Goal: Information Seeking & Learning: Learn about a topic

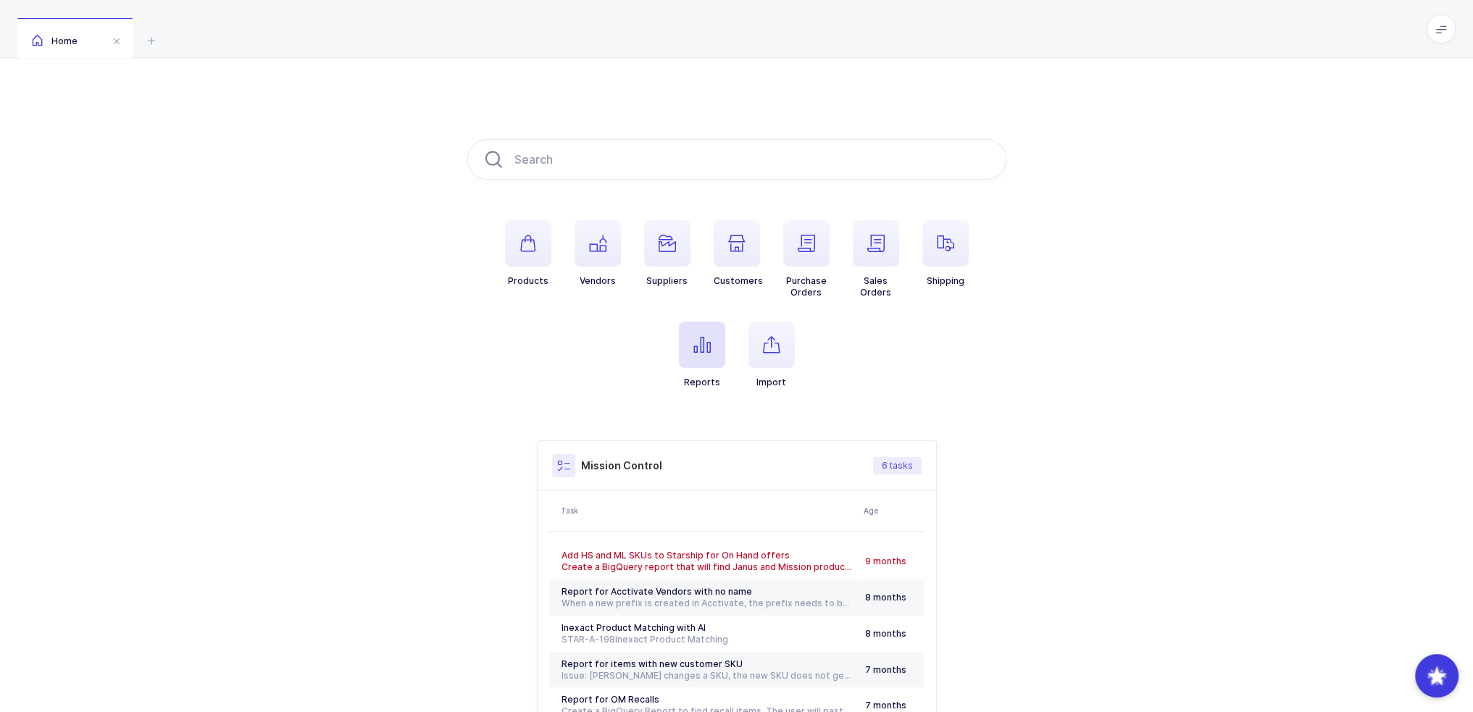
click at [704, 354] on span "button" at bounding box center [702, 345] width 46 height 46
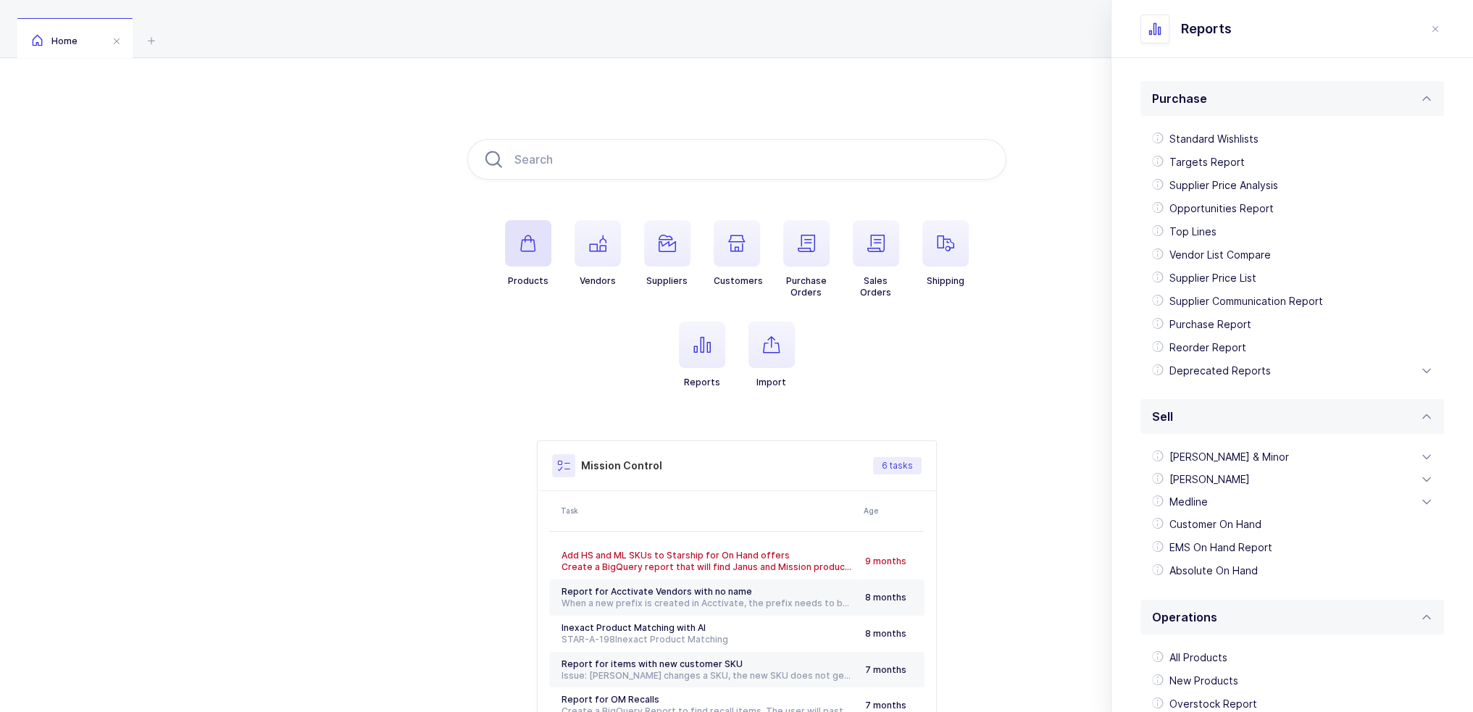
click at [525, 245] on icon "button" at bounding box center [528, 243] width 17 height 17
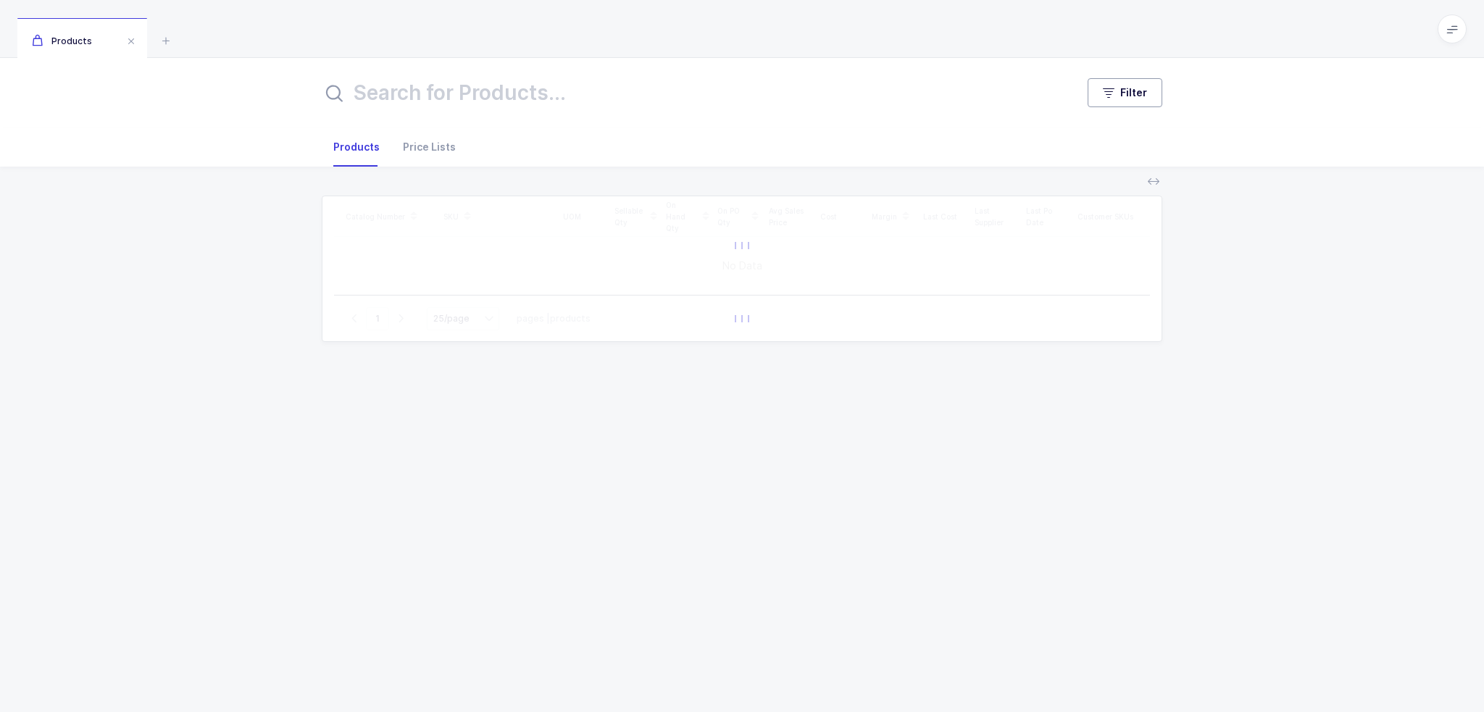
click at [1118, 83] on button "Filter" at bounding box center [1125, 92] width 75 height 29
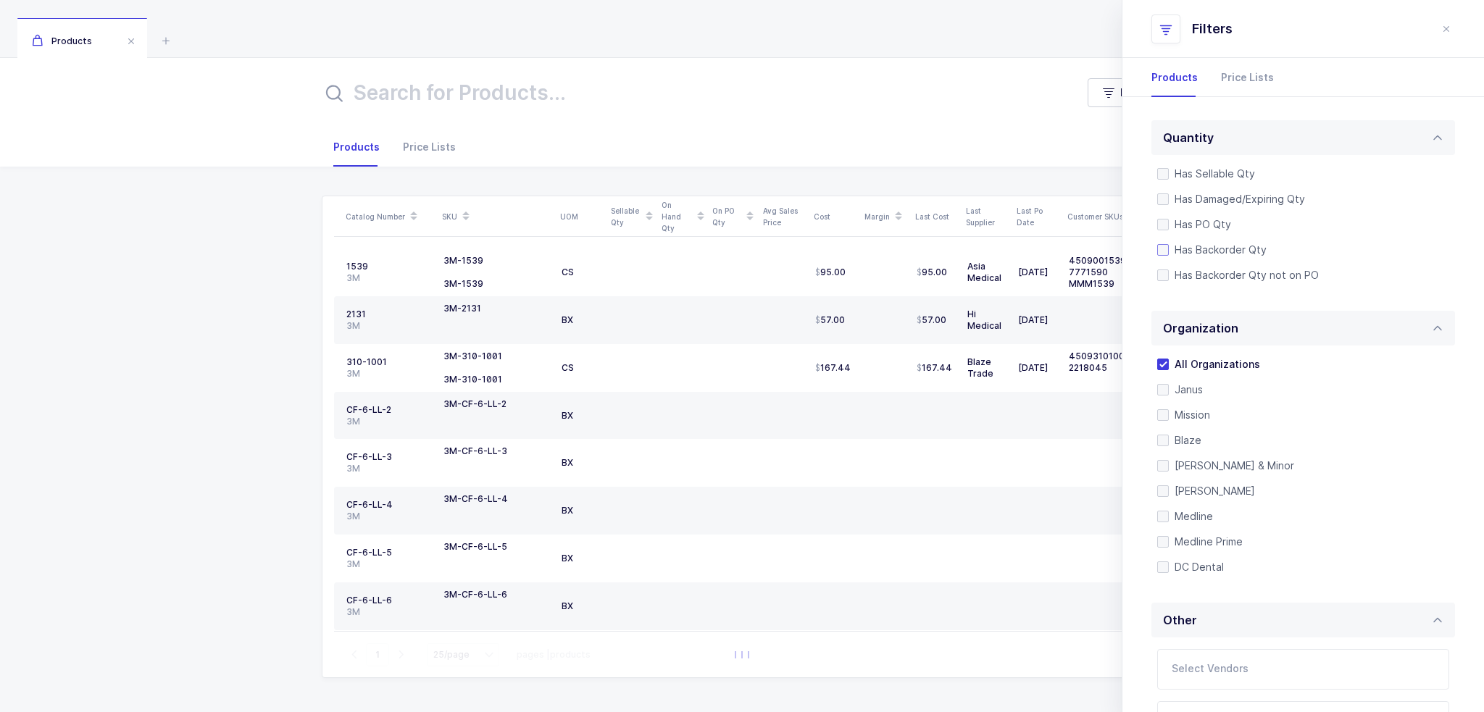
click at [1191, 248] on span "Has Backorder Qty" at bounding box center [1218, 250] width 98 height 14
click at [1169, 244] on input "Has Backorder Qty" at bounding box center [1169, 244] width 0 height 0
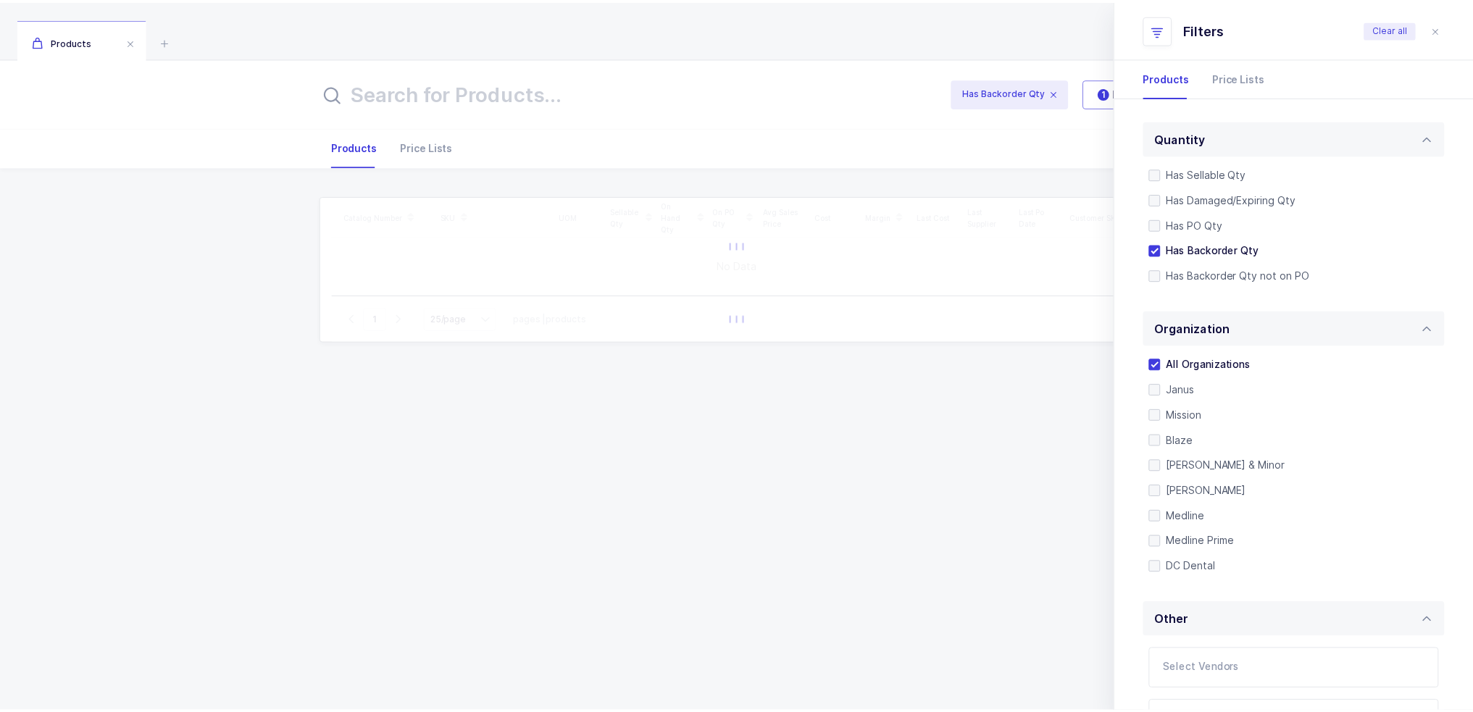
scroll to position [305, 0]
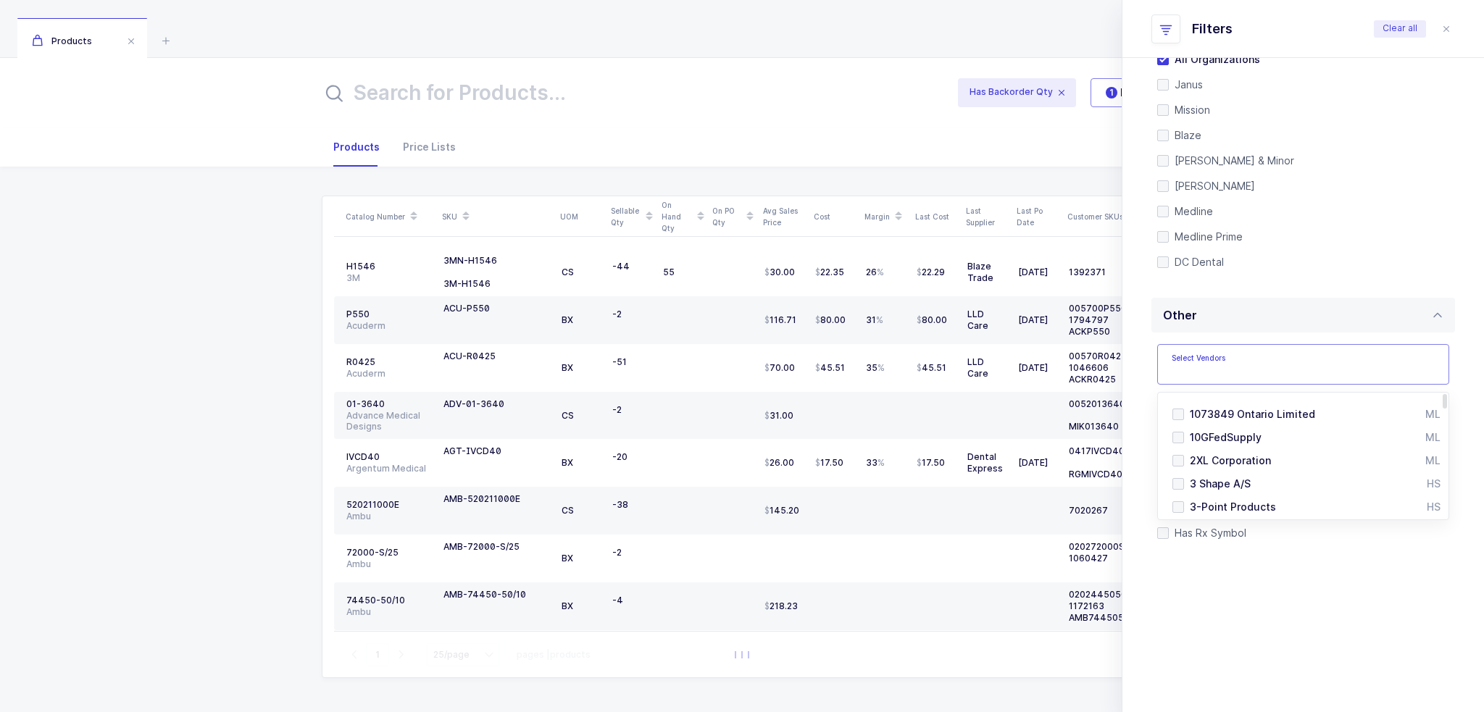
click at [1222, 361] on input "text" at bounding box center [1288, 368] width 233 height 19
type input "nissha"
click at [1239, 418] on span "Nissha Medical Technologies" at bounding box center [1263, 414] width 147 height 12
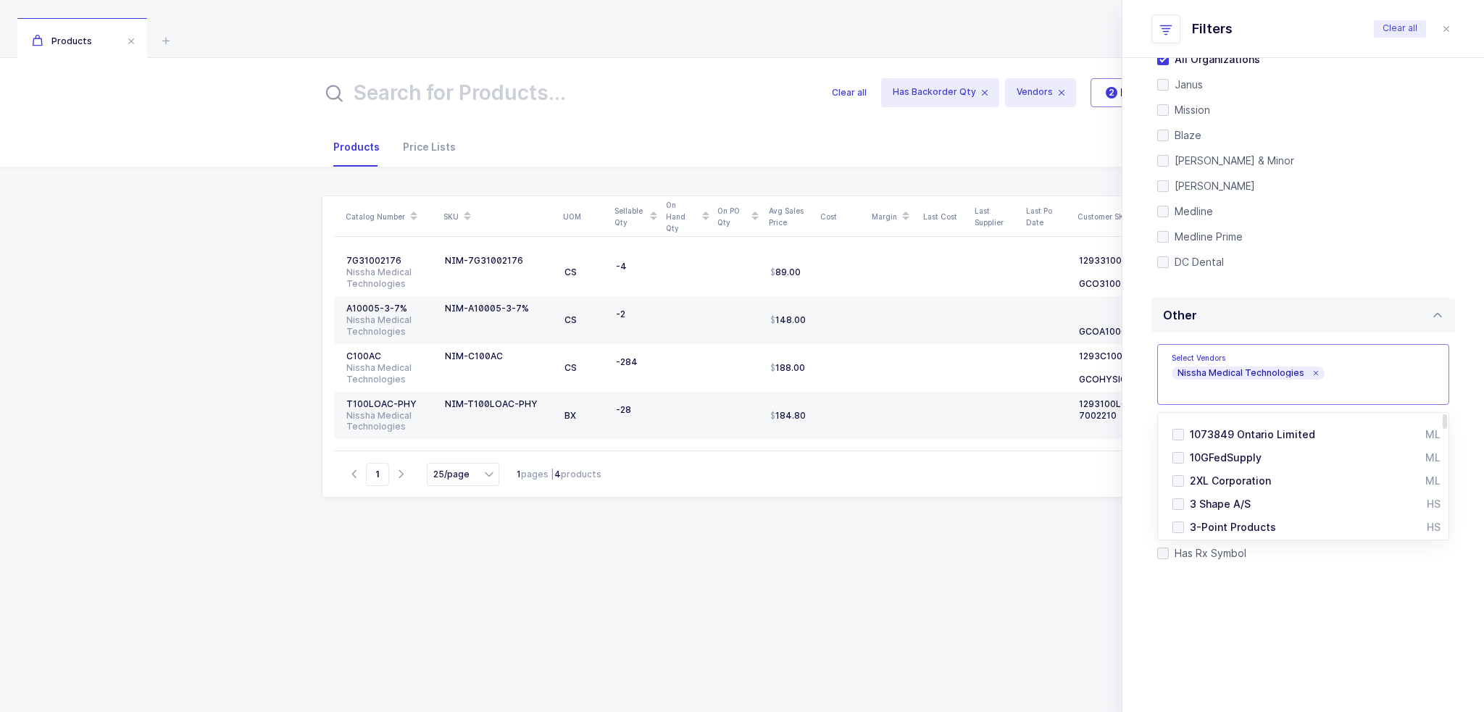
click at [846, 570] on div "Catalog Number SKU UOM Sellable Qty On Hand Qty On PO Qty Avg Sales Price Cost …" at bounding box center [742, 436] width 841 height 481
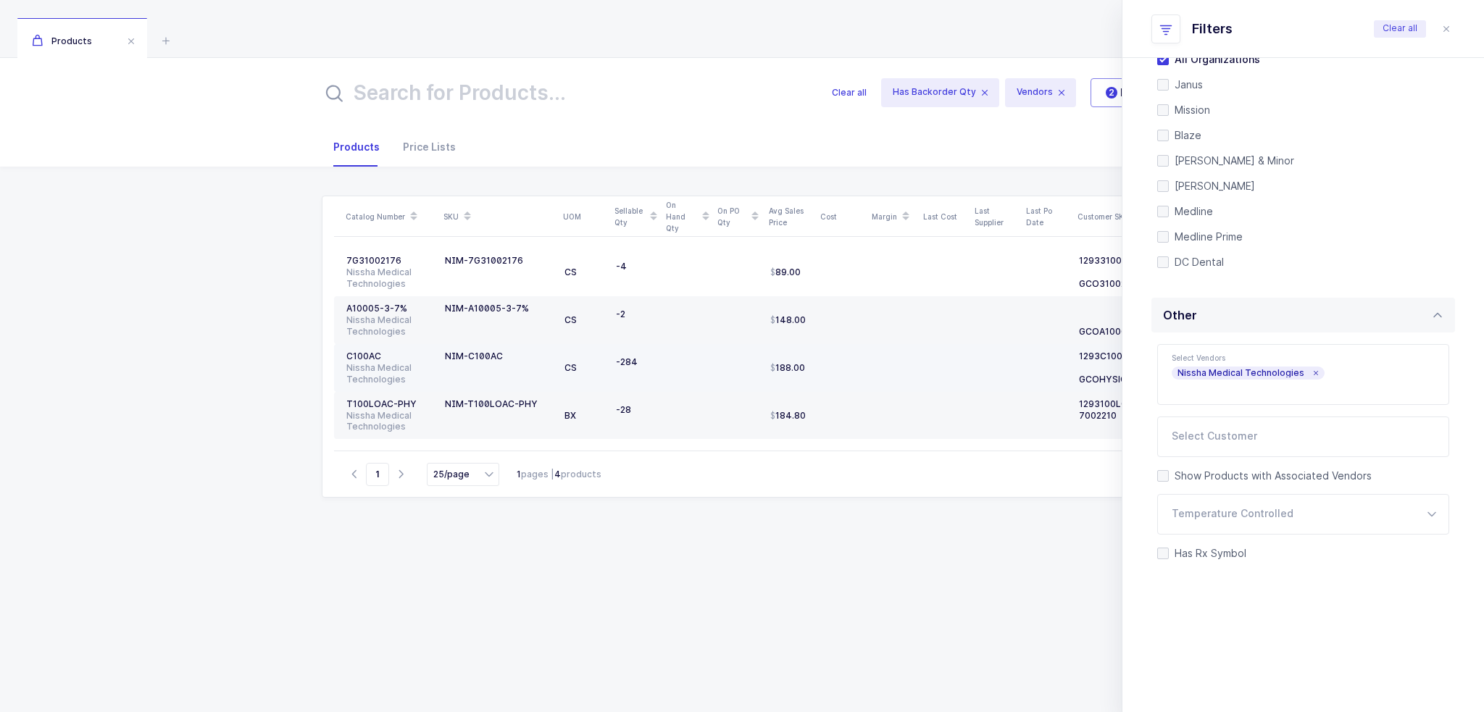
click at [656, 367] on td "-284" at bounding box center [635, 368] width 51 height 48
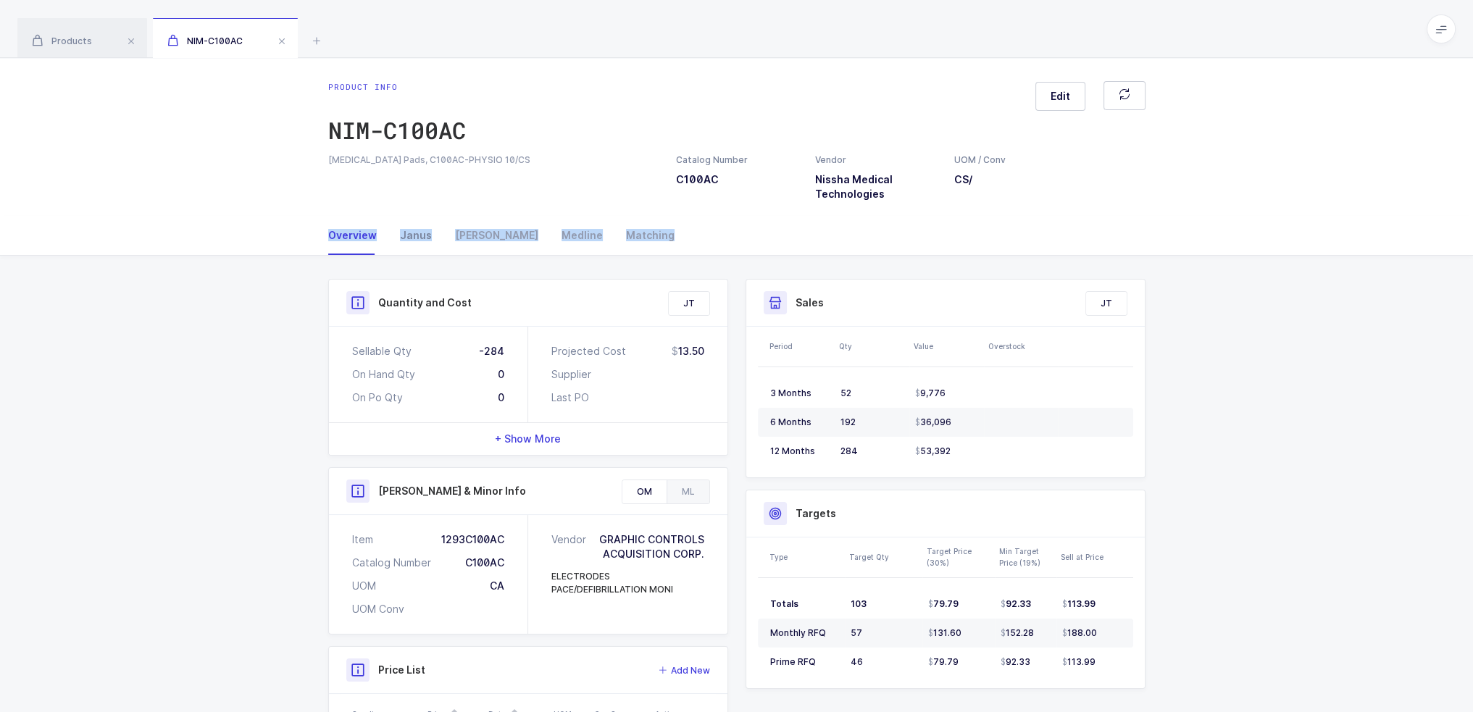
click at [417, 233] on div "Janus" at bounding box center [415, 235] width 55 height 39
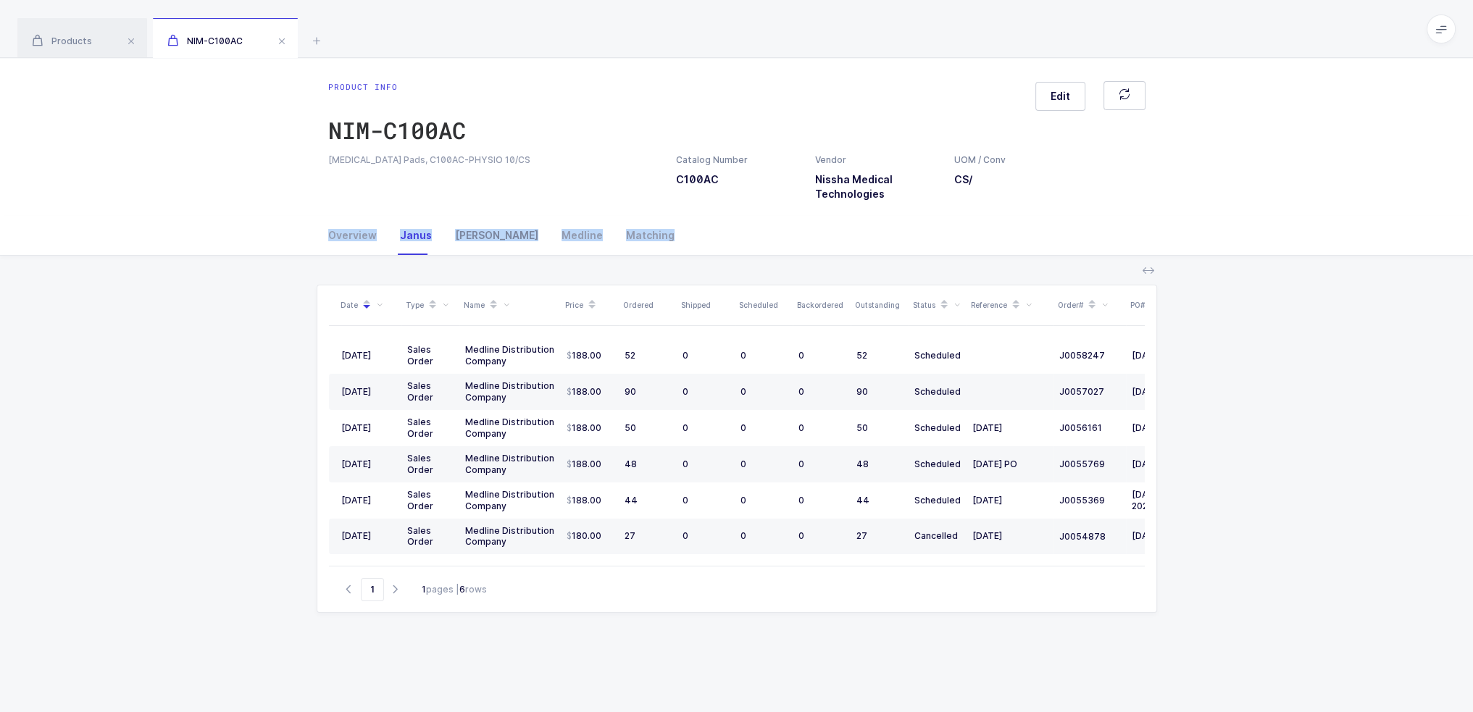
click at [482, 230] on div "[PERSON_NAME]" at bounding box center [497, 235] width 107 height 39
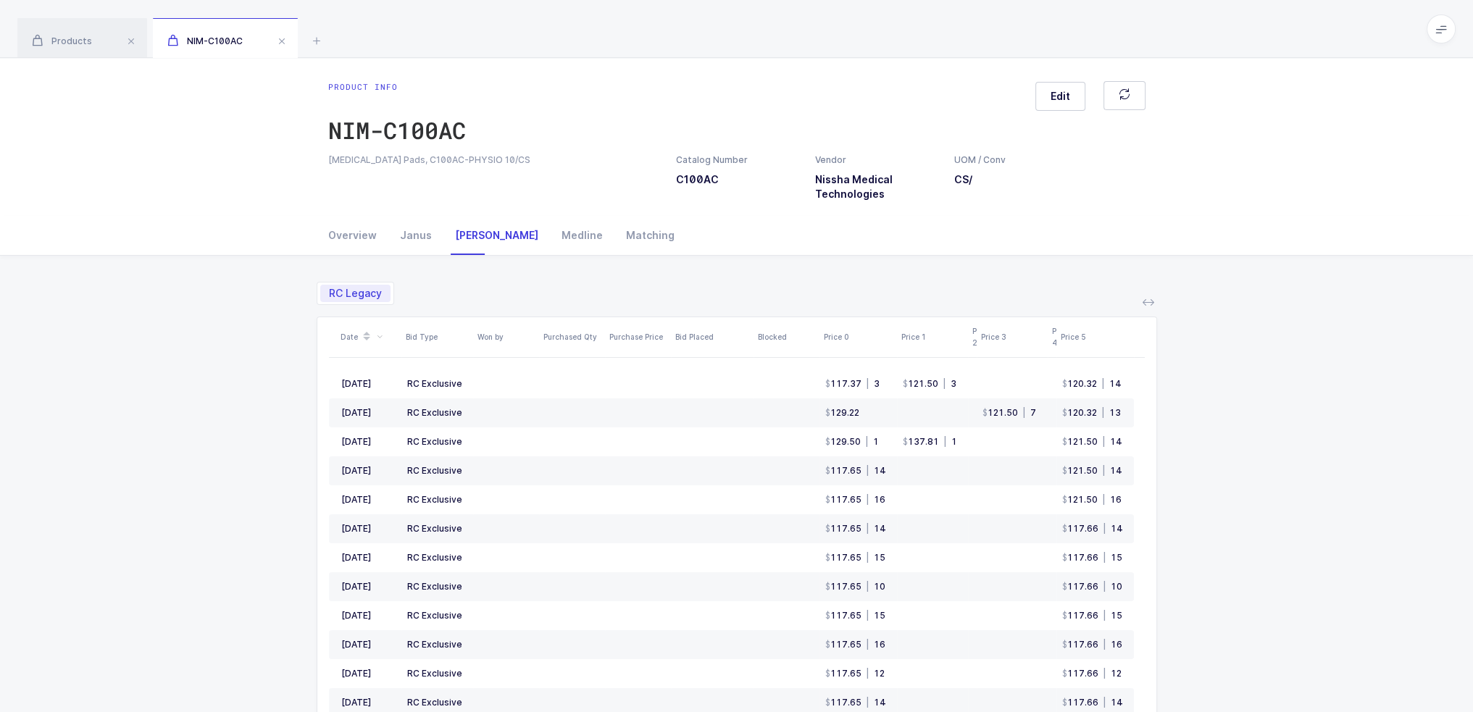
click at [217, 338] on div "RC Legacy Date Bid Type Won by Purchased Qty Purchase Price Bid Placed Blocked …" at bounding box center [737, 576] width 1450 height 641
click at [341, 239] on div "Overview" at bounding box center [358, 235] width 60 height 39
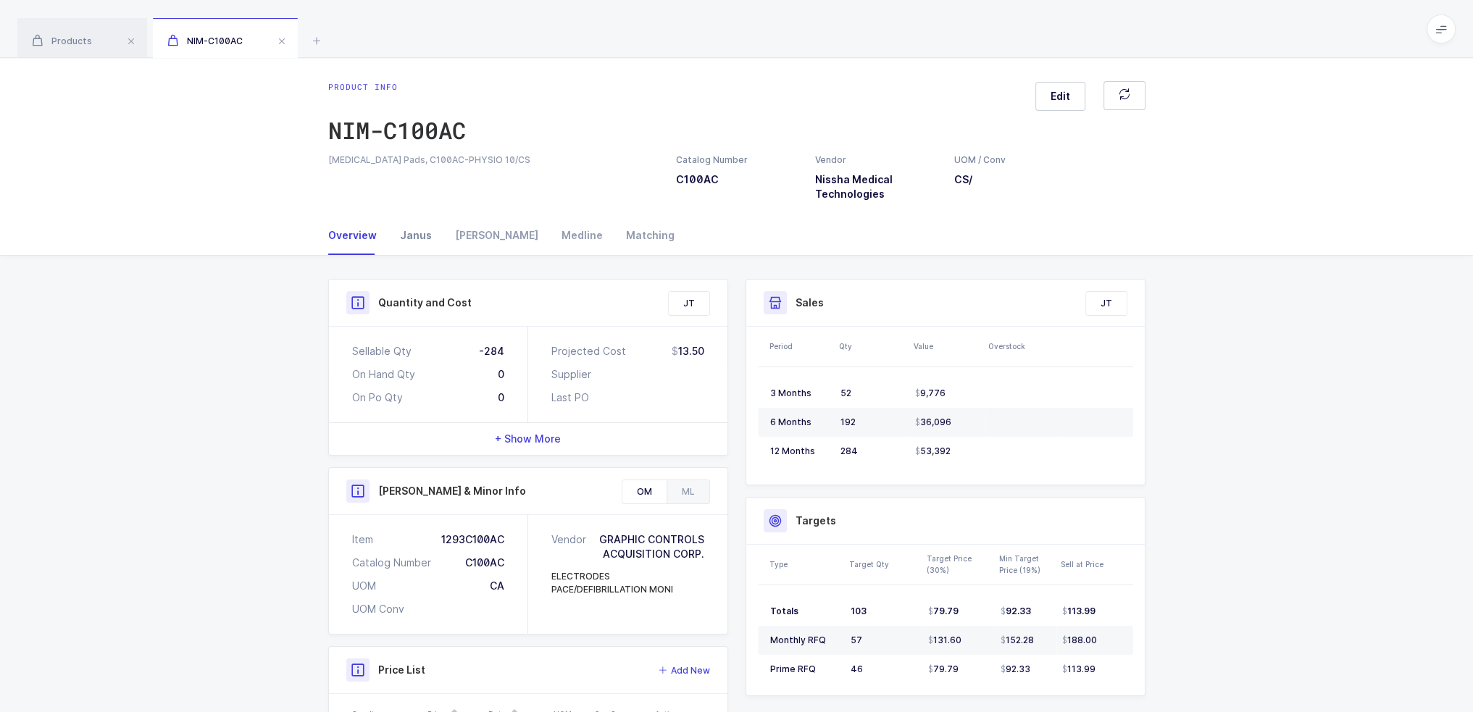
click at [392, 240] on div "Janus" at bounding box center [415, 235] width 55 height 39
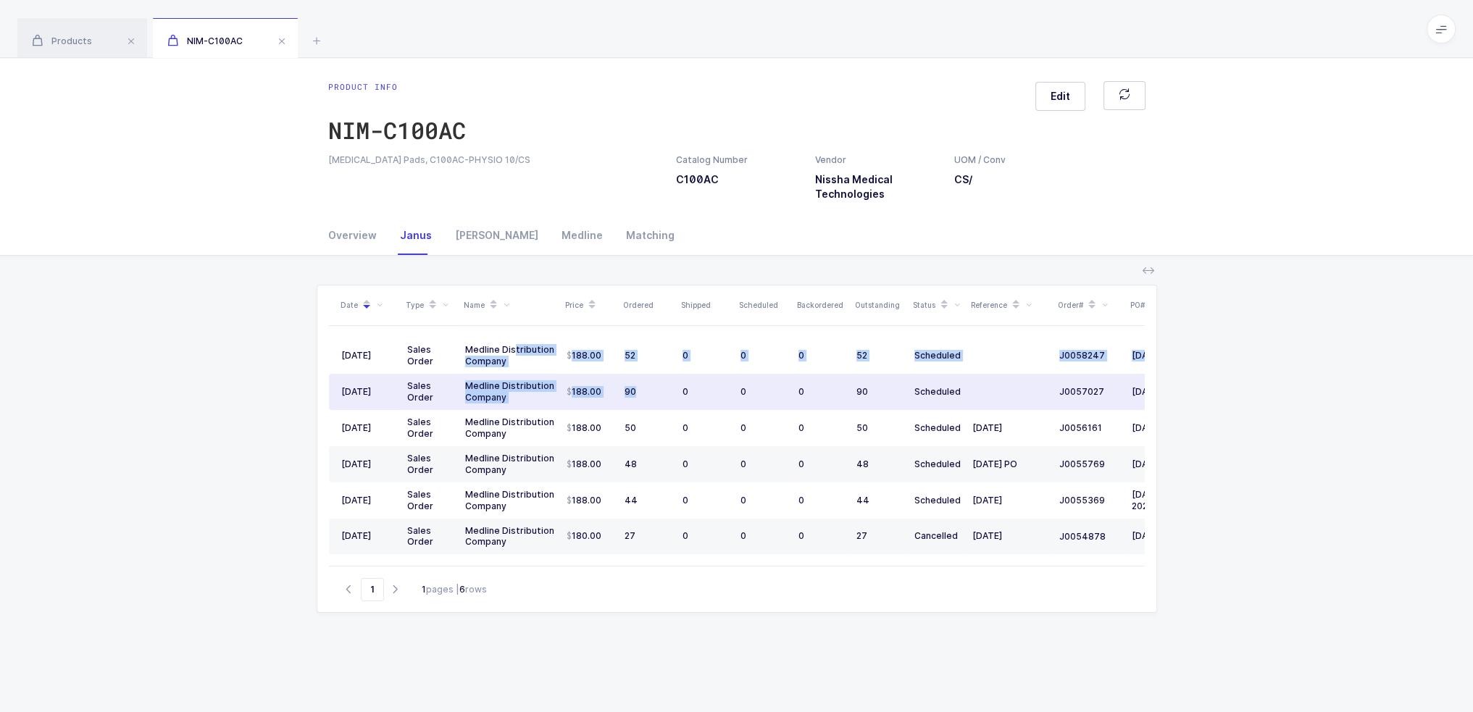
drag, startPoint x: 514, startPoint y: 344, endPoint x: 643, endPoint y: 398, distance: 140.0
click at [643, 398] on tbody "[DATE] Sales Order Medline Distribution Company 188.00 52 0 0 0 52 Scheduled J0…" at bounding box center [785, 446] width 913 height 217
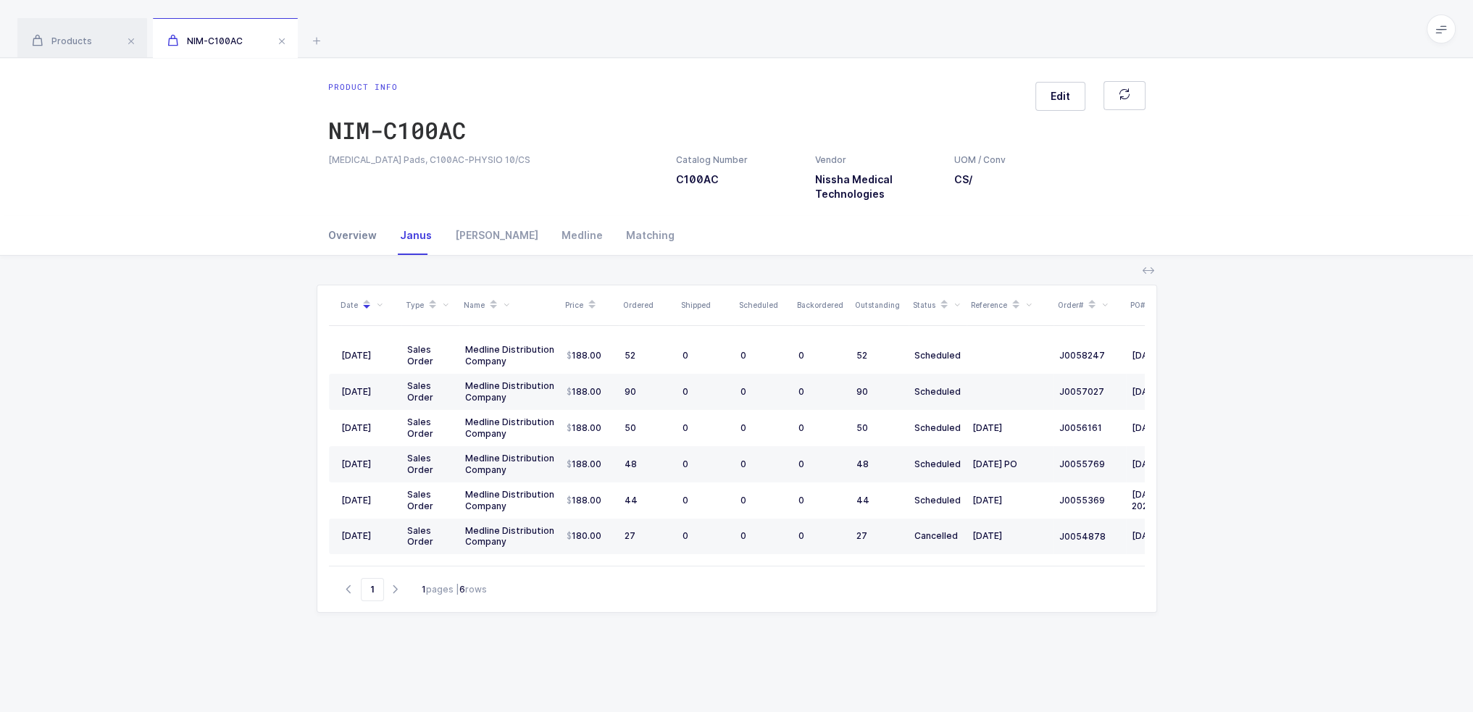
click at [359, 236] on div "Overview" at bounding box center [358, 235] width 60 height 39
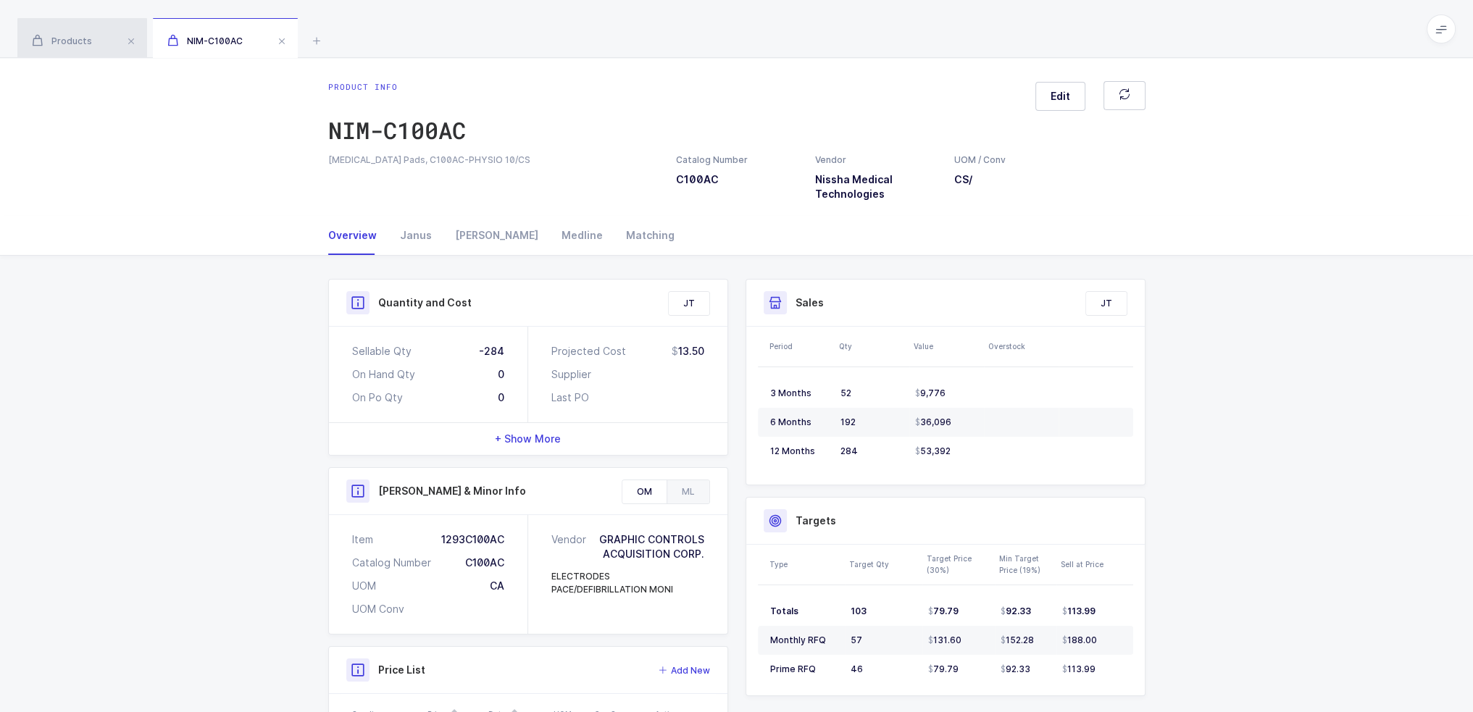
click at [45, 32] on div "Products" at bounding box center [82, 38] width 130 height 41
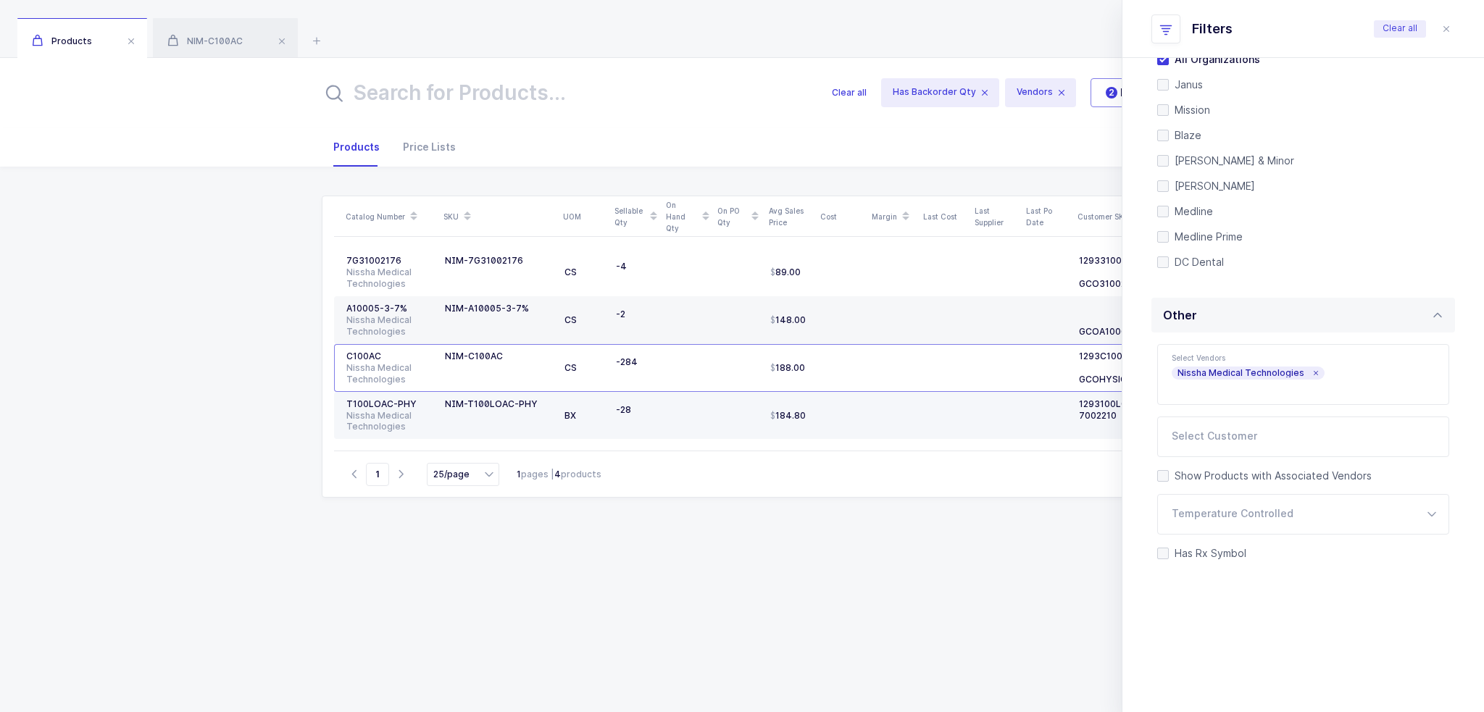
click at [621, 417] on div at bounding box center [636, 422] width 40 height 12
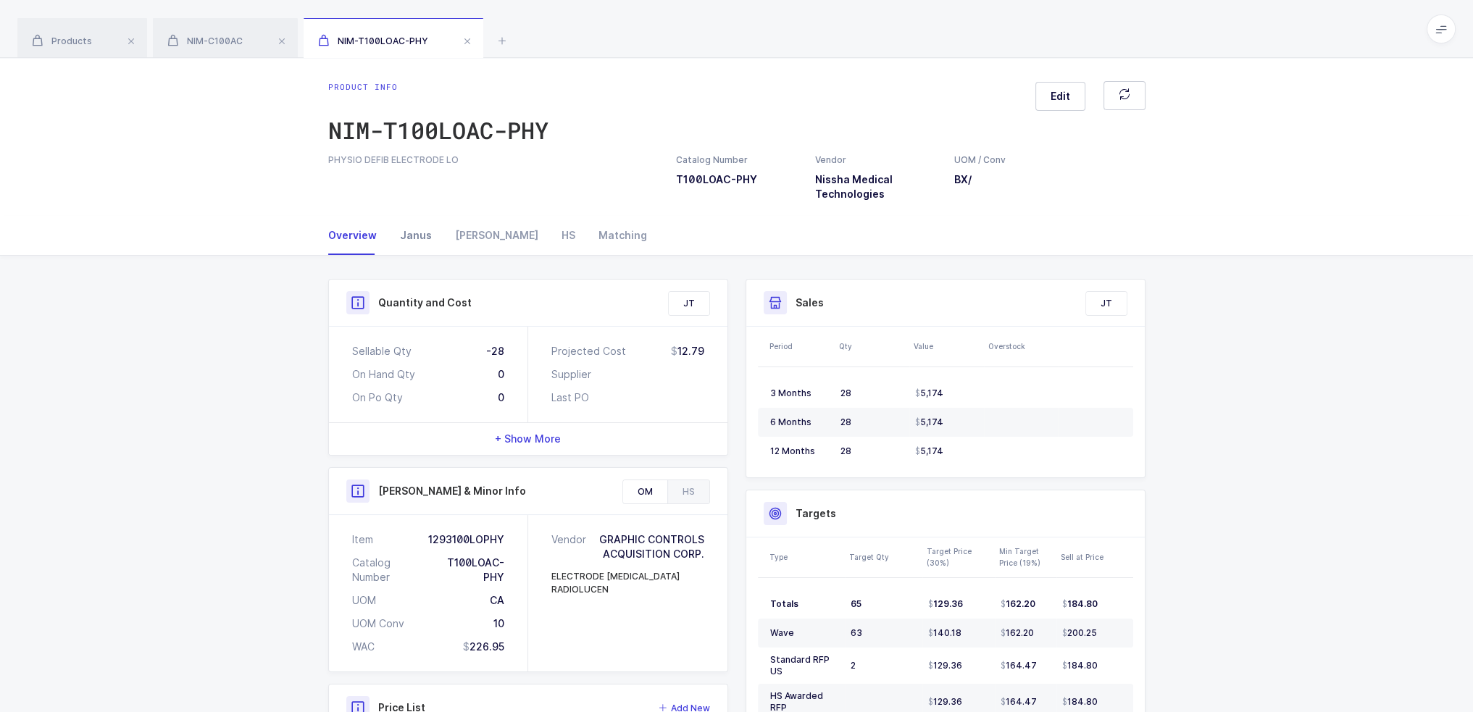
click at [427, 239] on div "Janus" at bounding box center [415, 235] width 55 height 39
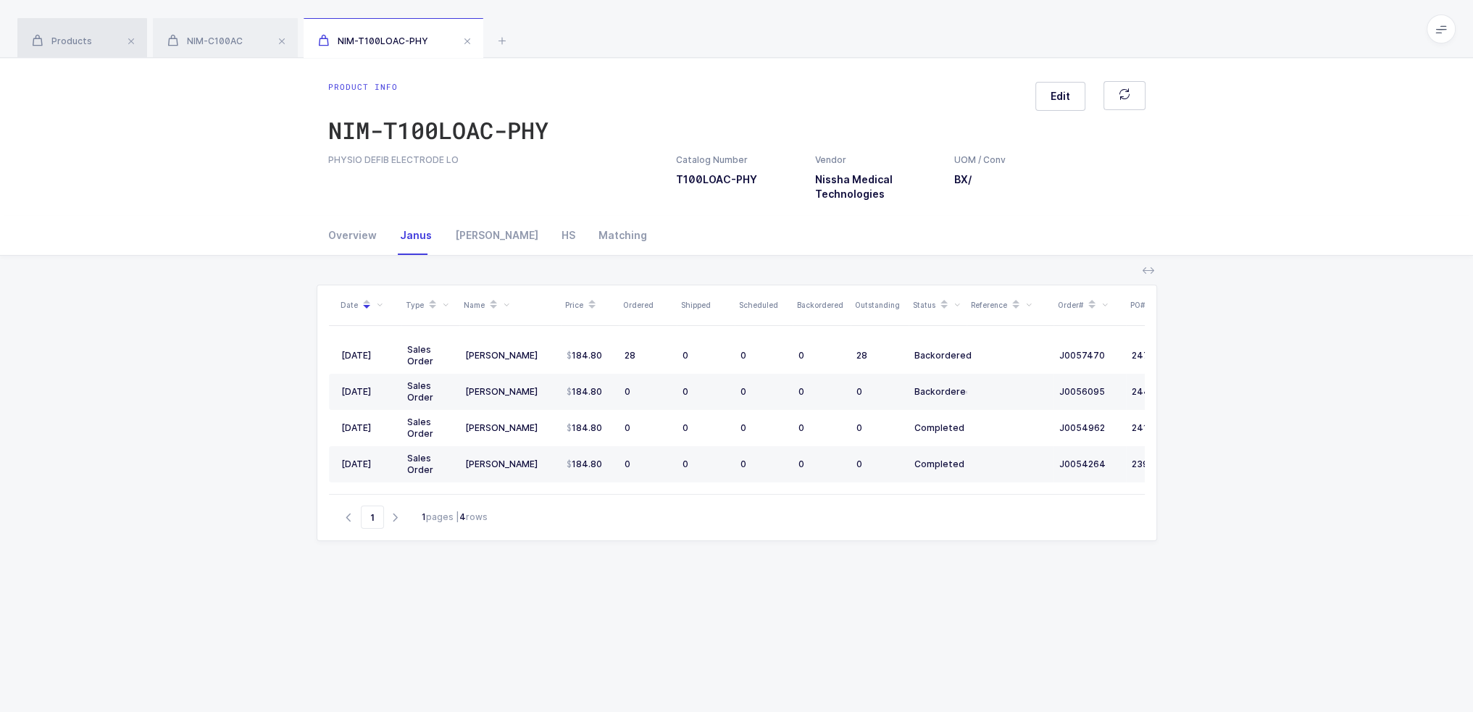
click at [70, 39] on span "Products" at bounding box center [62, 41] width 60 height 11
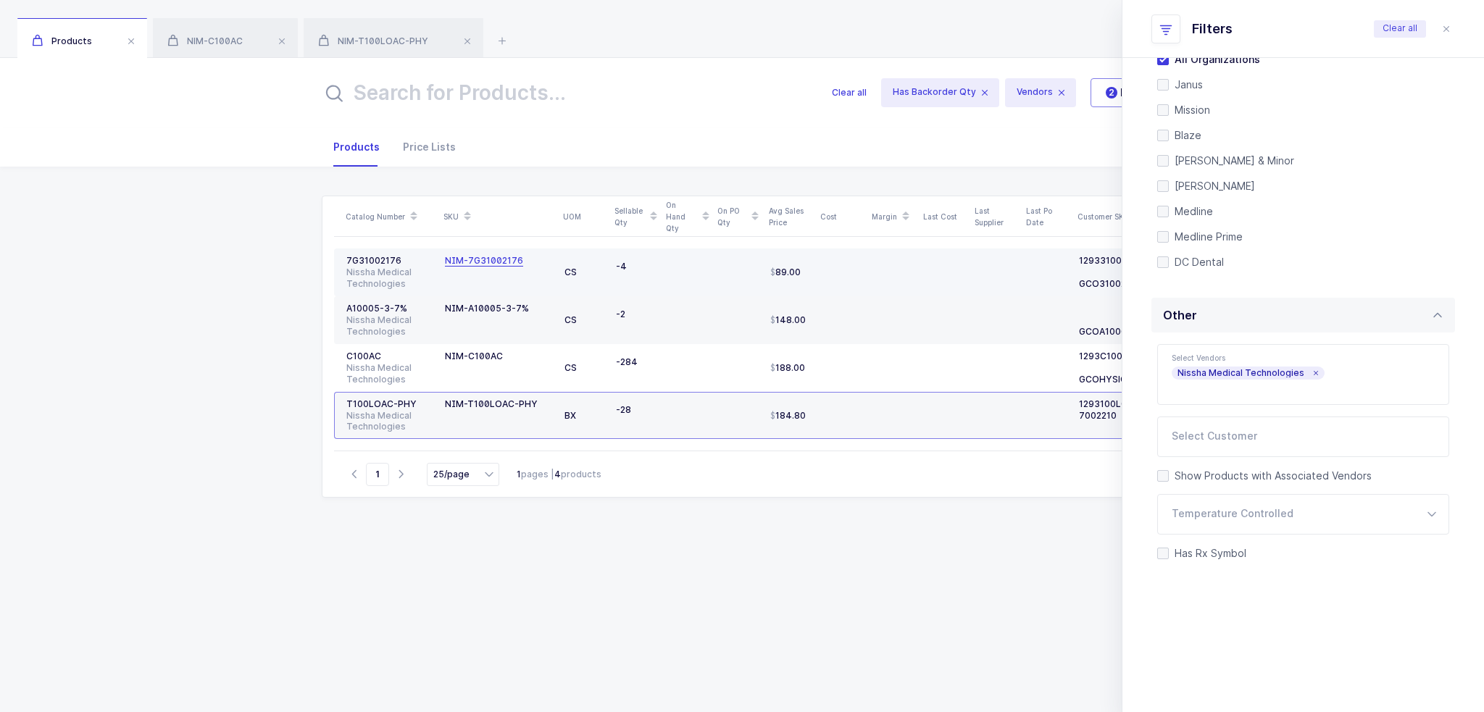
click at [518, 261] on div "NIM-7G31002176" at bounding box center [484, 261] width 78 height 12
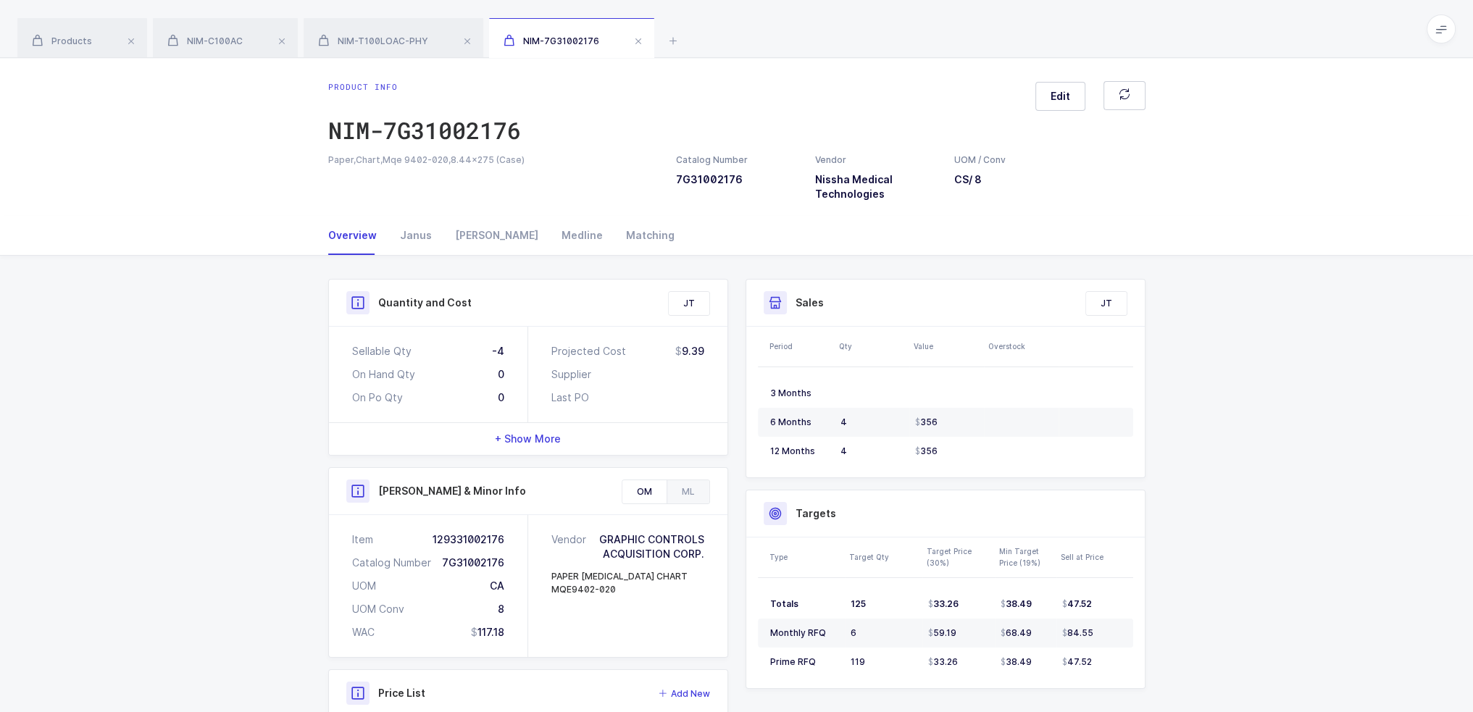
click at [354, 209] on div "Product info NIM-7G31002176 Edit Paper,Chart,Mqe 9402-020,8.44x275 (Case) Catal…" at bounding box center [736, 137] width 1473 height 158
click at [444, 251] on div "[PERSON_NAME]" at bounding box center [497, 235] width 107 height 39
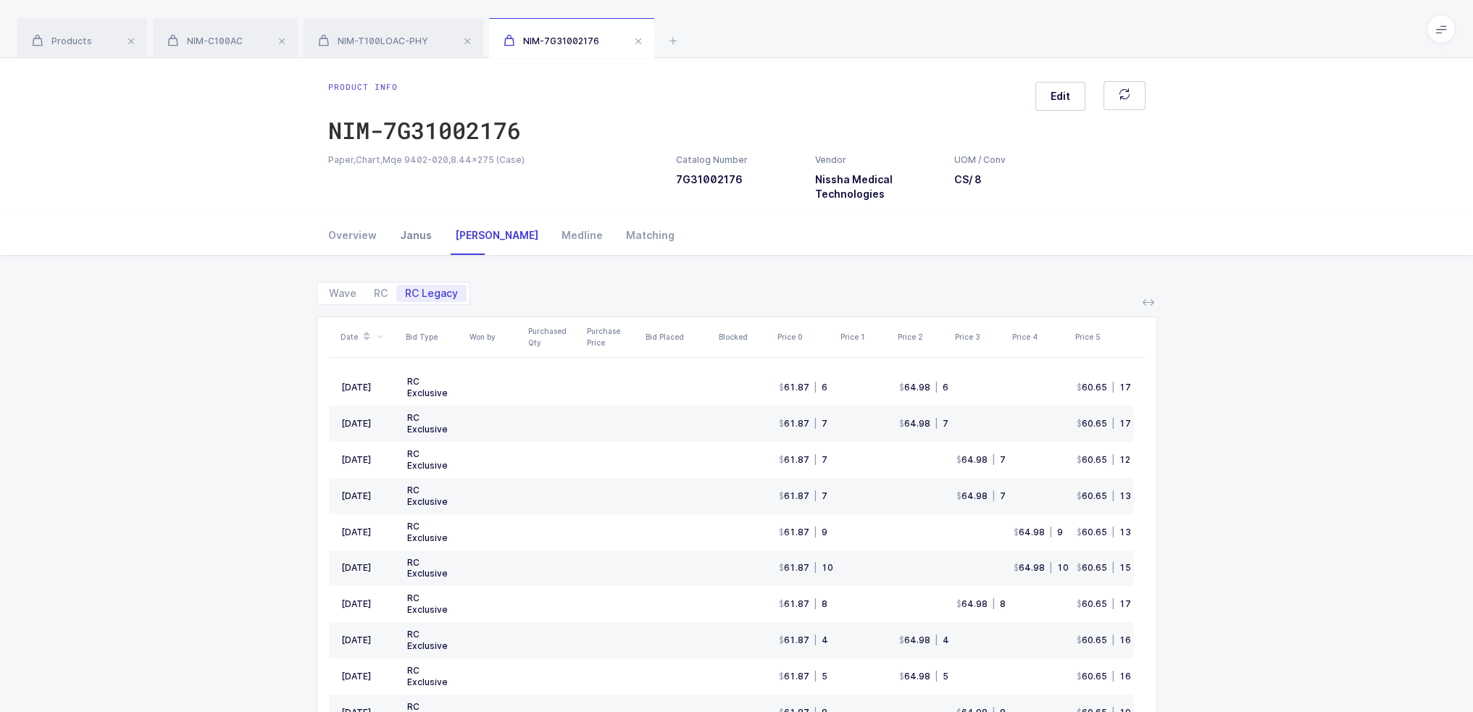
click at [405, 241] on div "Janus" at bounding box center [415, 235] width 55 height 39
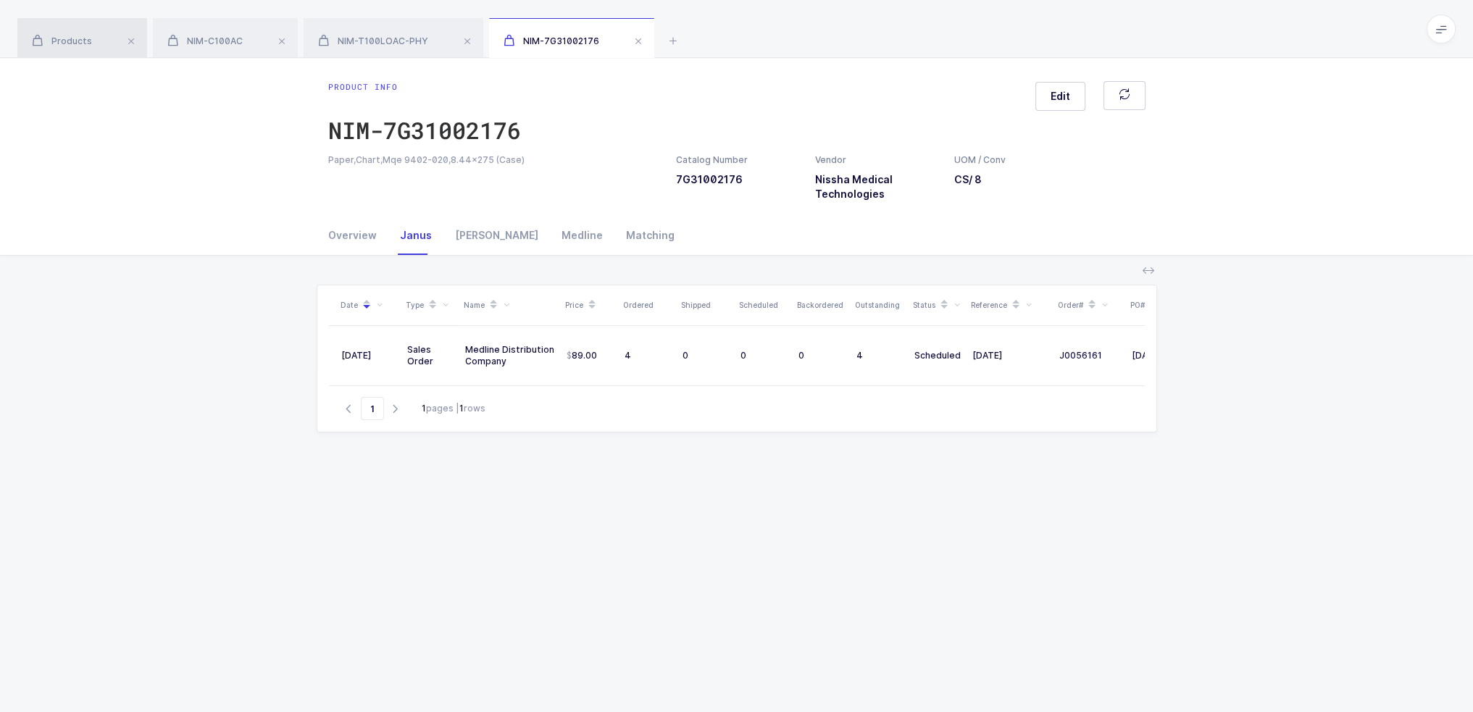
click at [50, 34] on div "Products" at bounding box center [82, 38] width 130 height 41
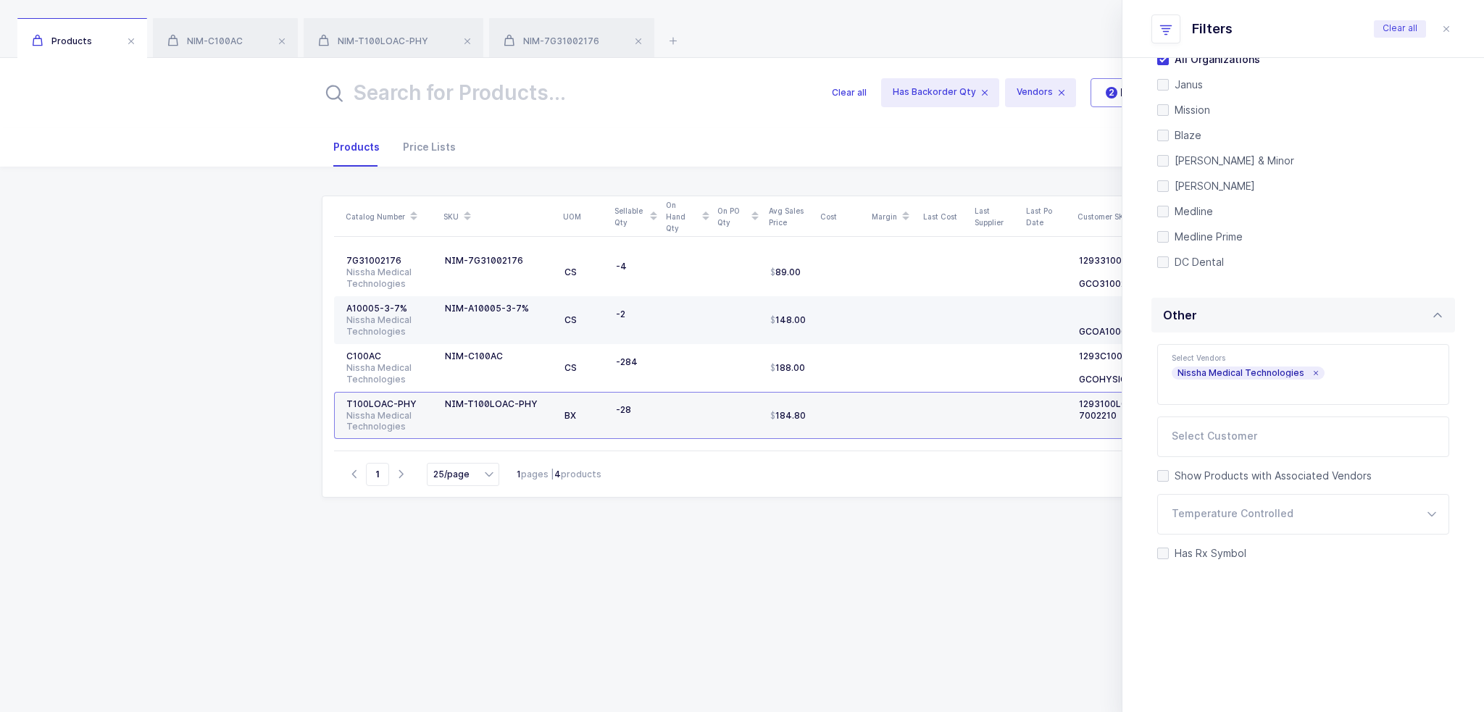
click at [379, 310] on div "A10005-3-7%" at bounding box center [389, 309] width 87 height 12
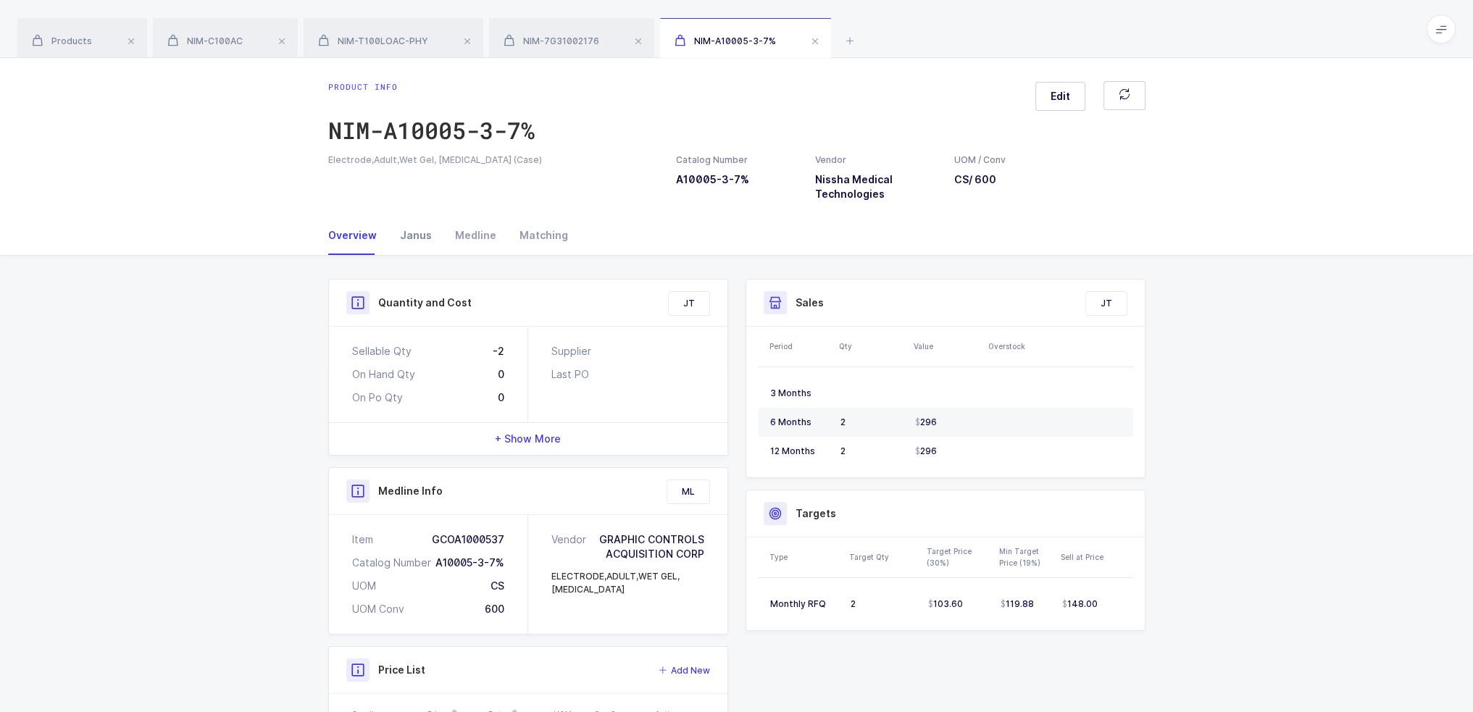
click at [415, 233] on div "Janus" at bounding box center [415, 235] width 55 height 39
